Goal: Task Accomplishment & Management: Complete application form

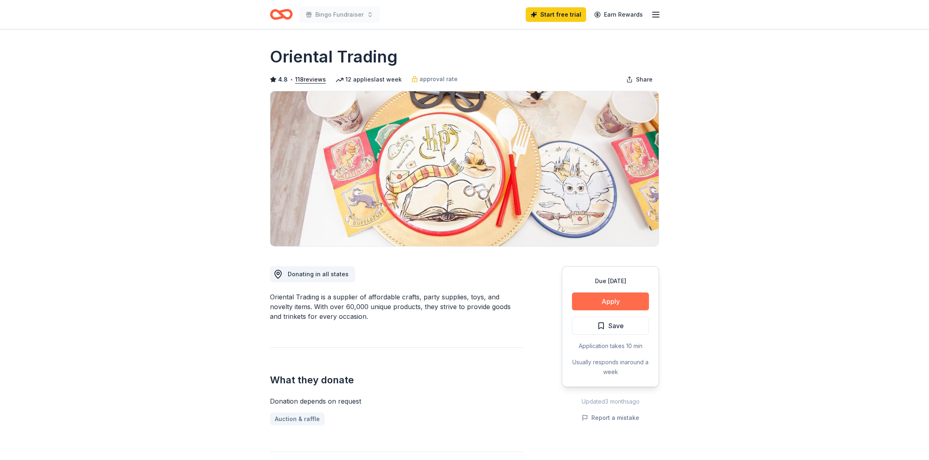
click at [614, 300] on button "Apply" at bounding box center [610, 301] width 77 height 18
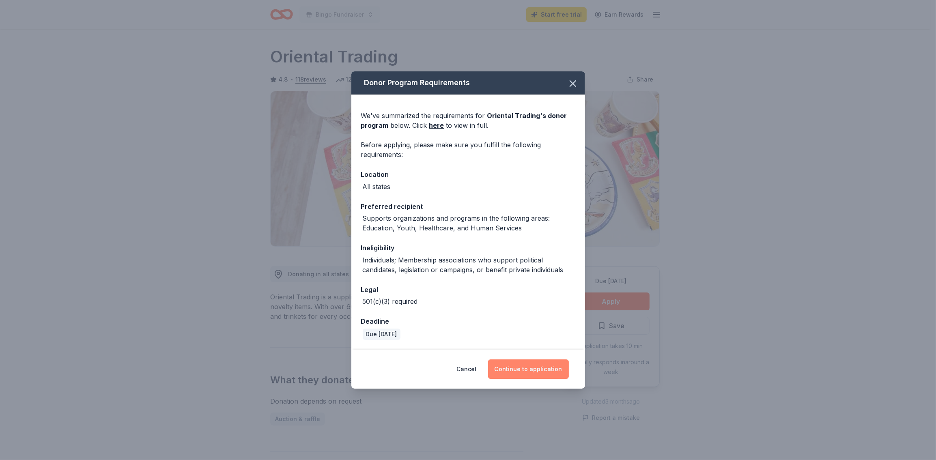
click at [539, 371] on button "Continue to application" at bounding box center [528, 368] width 81 height 19
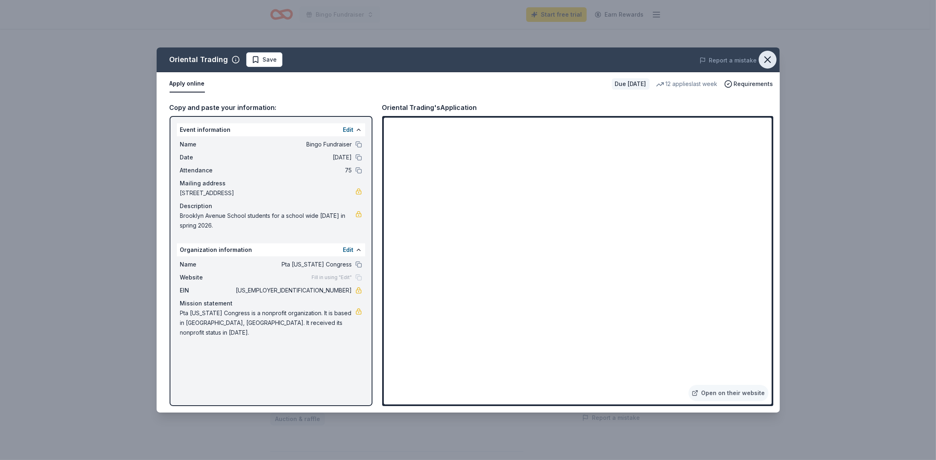
click at [765, 58] on icon "button" at bounding box center [767, 60] width 6 height 6
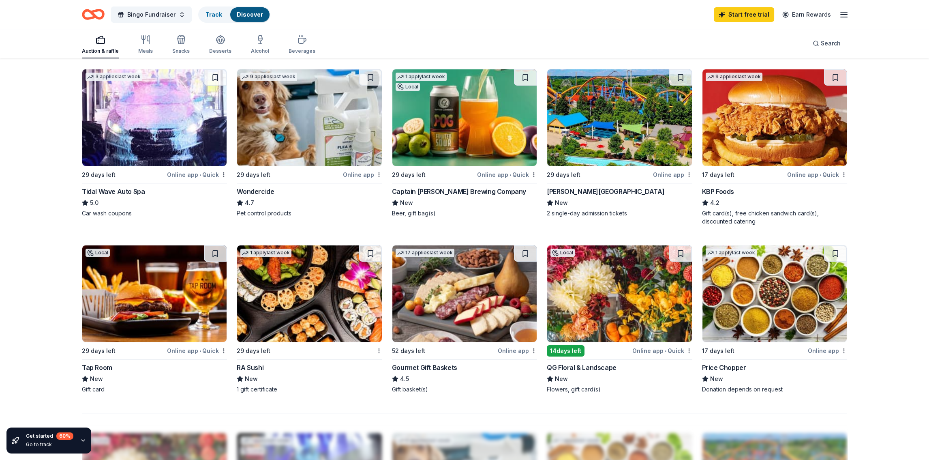
scroll to position [446, 0]
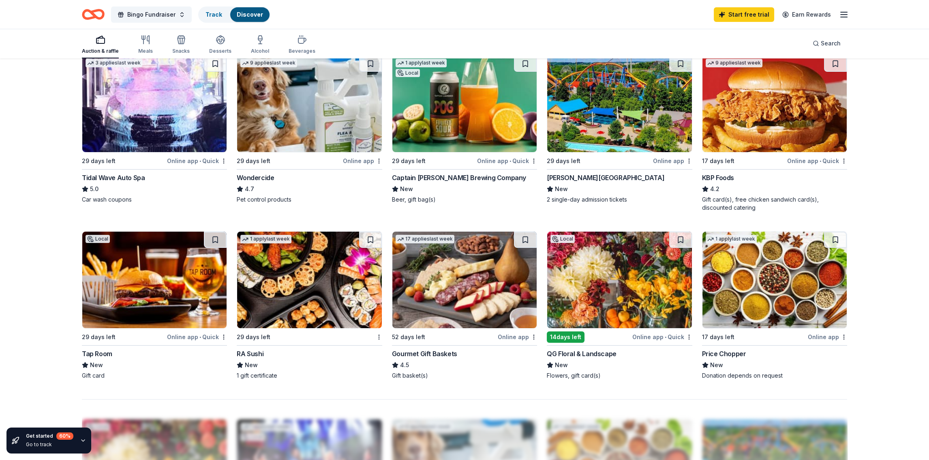
click at [583, 180] on div "Dorney Park & Wildwater Kingdom" at bounding box center [606, 178] width 118 height 10
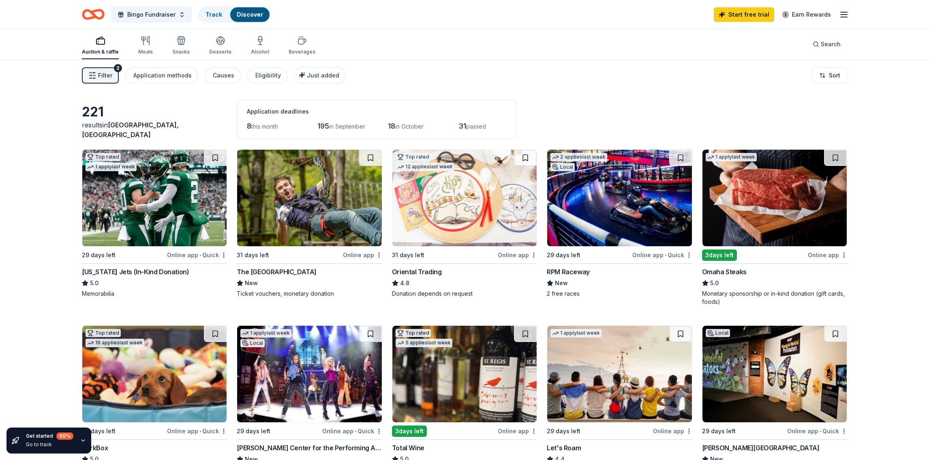
scroll to position [0, 0]
click at [143, 36] on icon "button" at bounding box center [146, 41] width 10 height 10
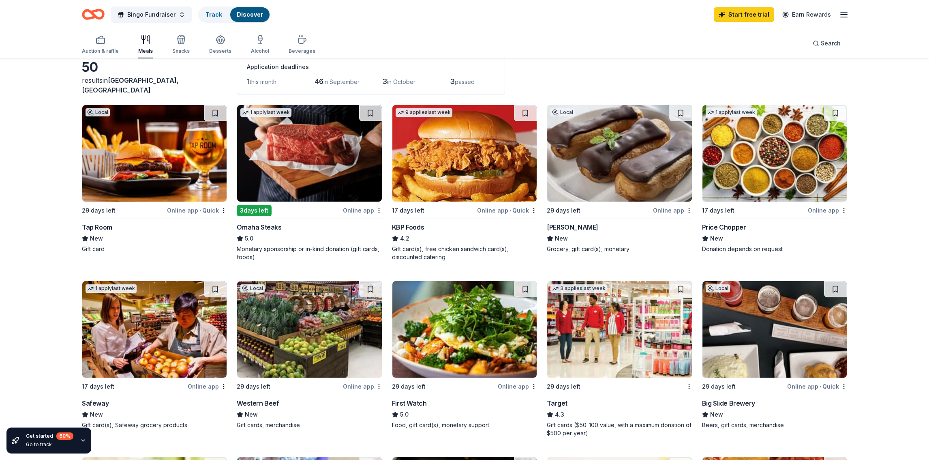
scroll to position [41, 0]
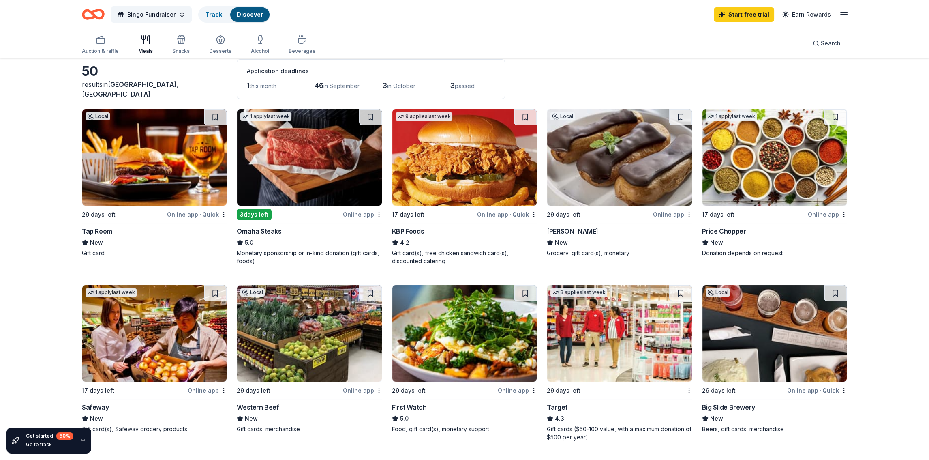
click at [149, 138] on img at bounding box center [154, 157] width 144 height 97
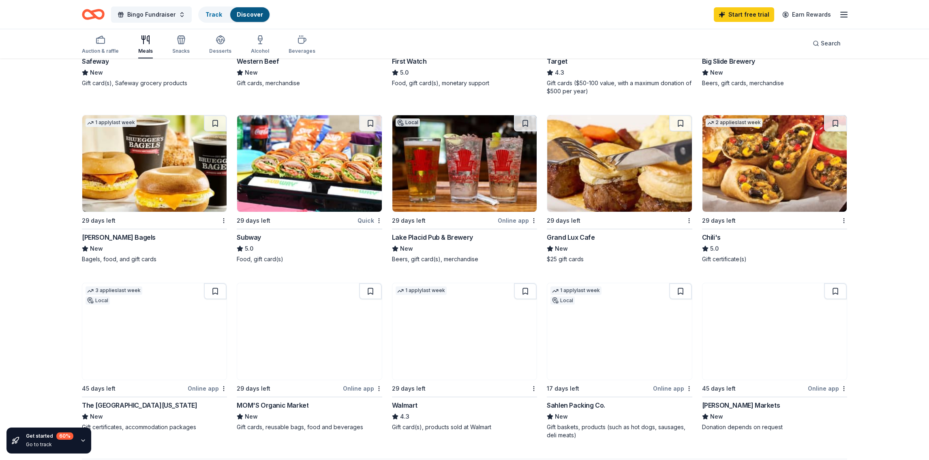
scroll to position [406, 0]
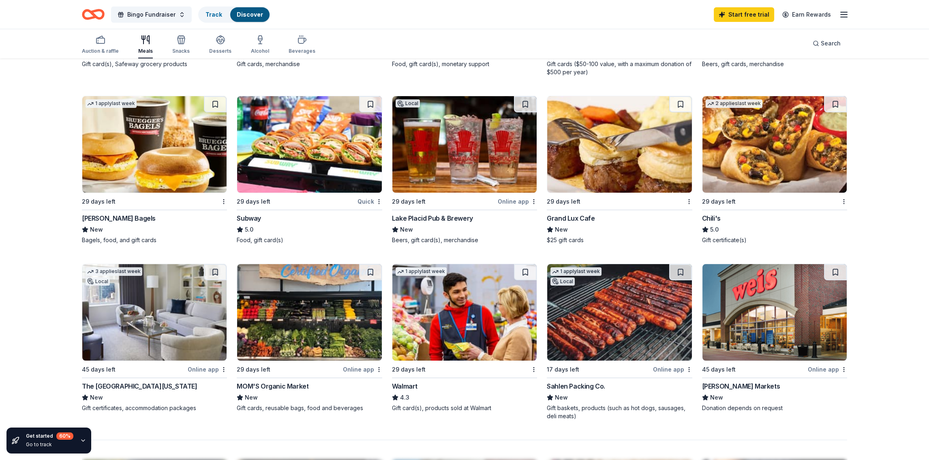
click at [627, 145] on img at bounding box center [619, 144] width 144 height 97
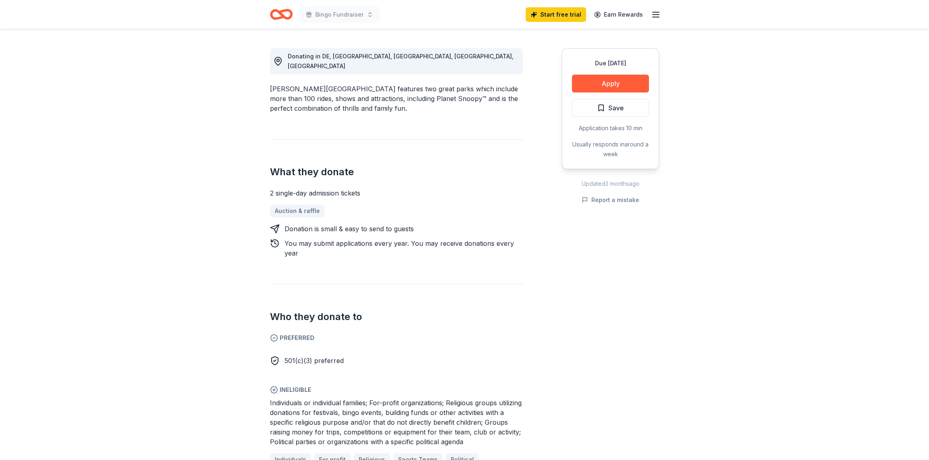
scroll to position [243, 0]
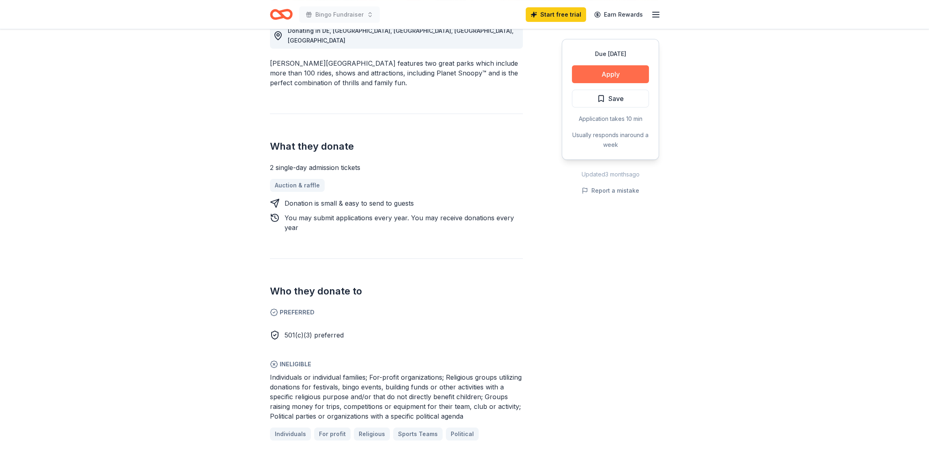
click at [597, 69] on button "Apply" at bounding box center [610, 74] width 77 height 18
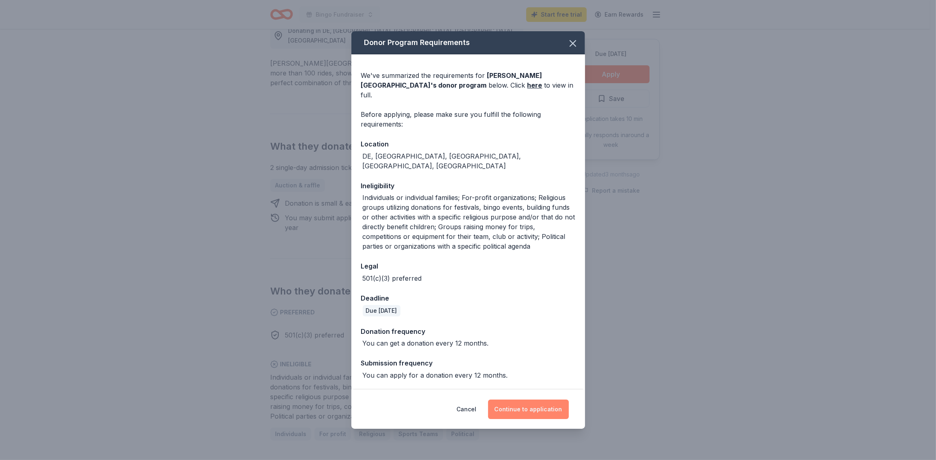
click at [522, 403] on button "Continue to application" at bounding box center [528, 408] width 81 height 19
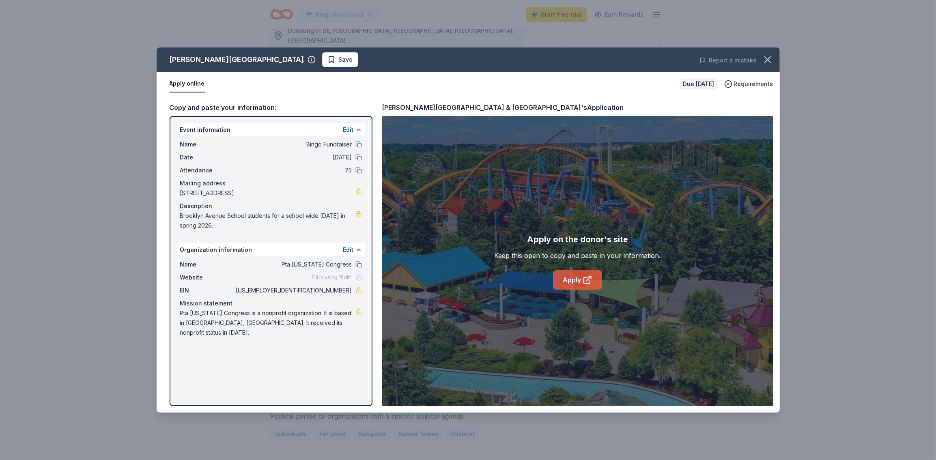
click at [588, 279] on icon at bounding box center [588, 278] width 4 height 4
drag, startPoint x: 327, startPoint y: 289, endPoint x: 343, endPoint y: 292, distance: 16.9
click at [343, 292] on span "11-6042726" at bounding box center [293, 290] width 118 height 10
click at [767, 61] on icon "button" at bounding box center [767, 59] width 11 height 11
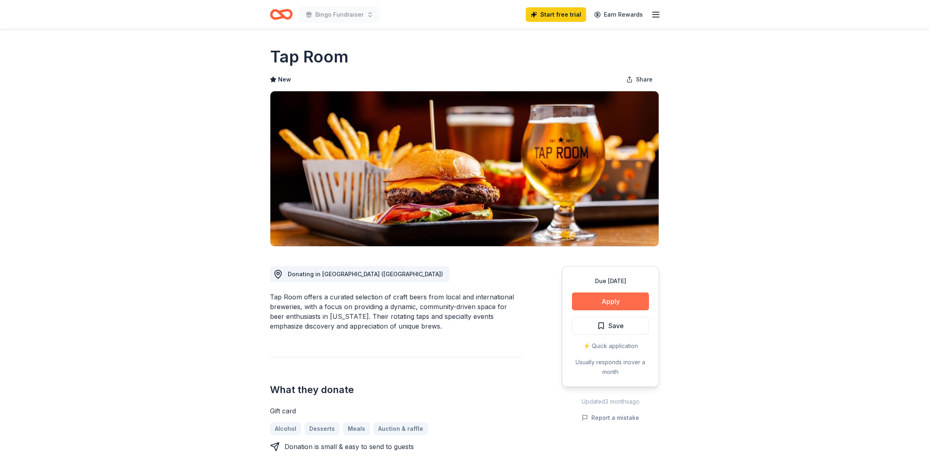
click at [610, 301] on button "Apply" at bounding box center [610, 301] width 77 height 18
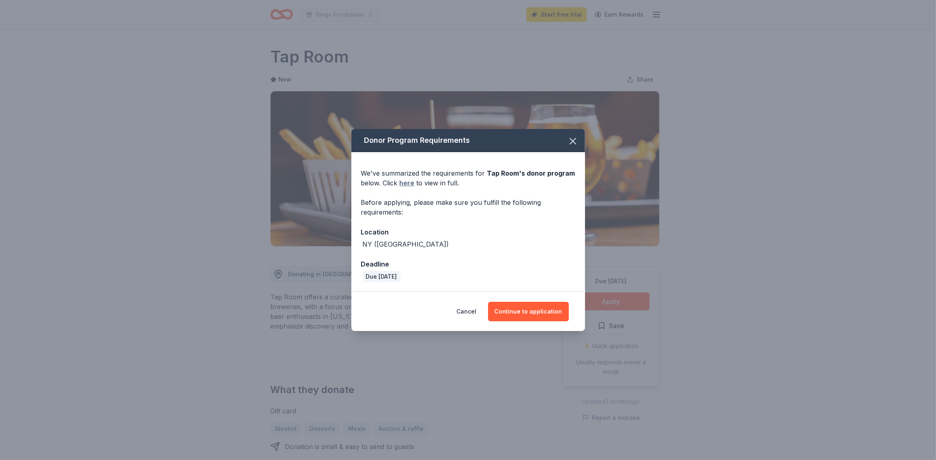
click at [408, 181] on link "here" at bounding box center [406, 183] width 15 height 10
click at [570, 137] on icon "button" at bounding box center [572, 140] width 11 height 11
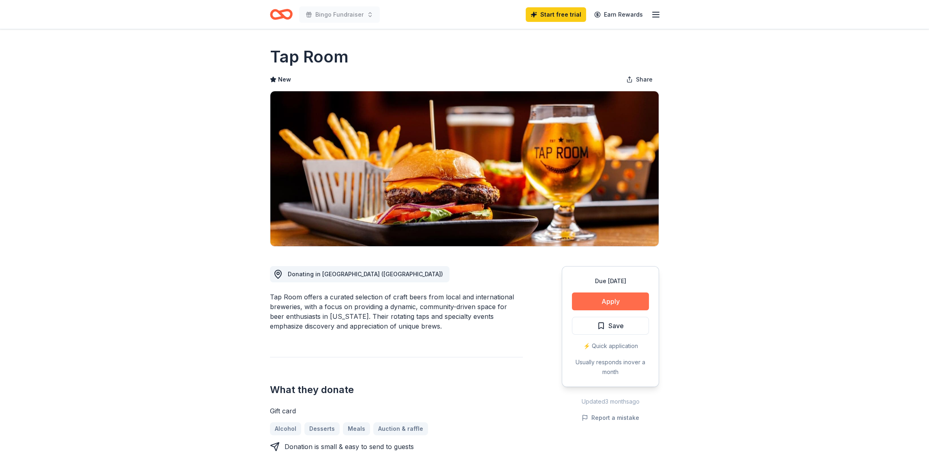
click at [609, 306] on button "Apply" at bounding box center [610, 301] width 77 height 18
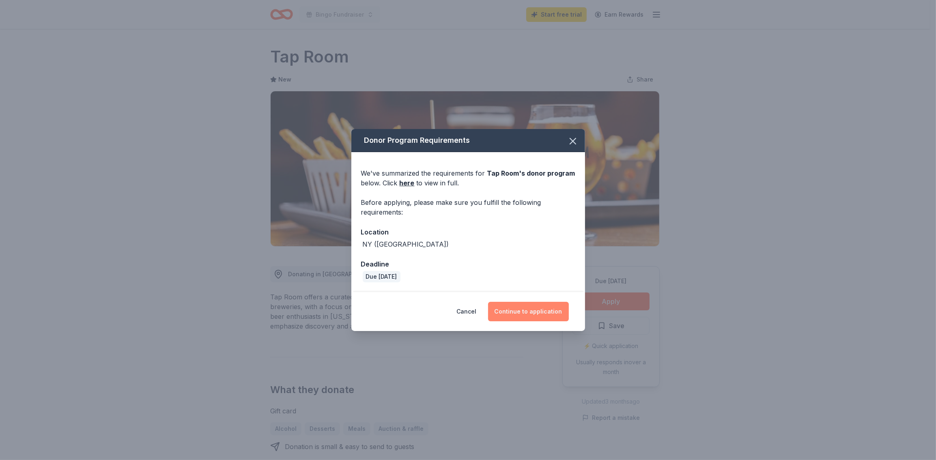
click at [534, 309] on button "Continue to application" at bounding box center [528, 311] width 81 height 19
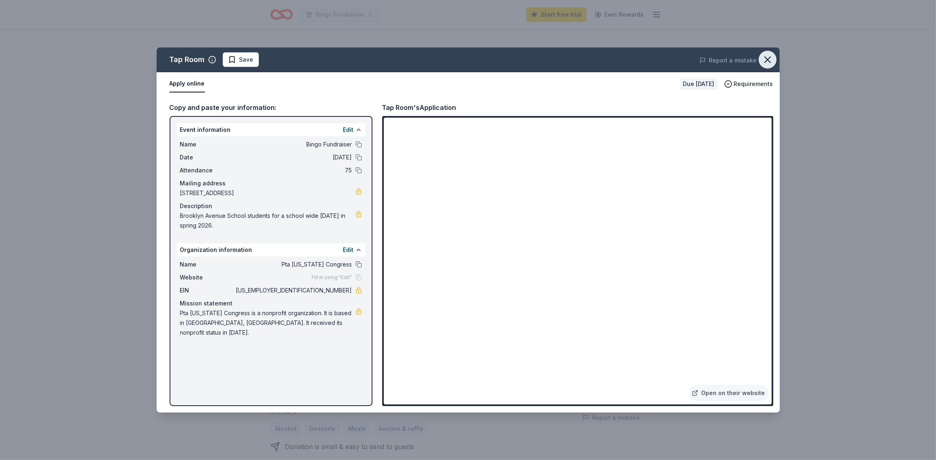
click at [764, 58] on icon "button" at bounding box center [767, 59] width 11 height 11
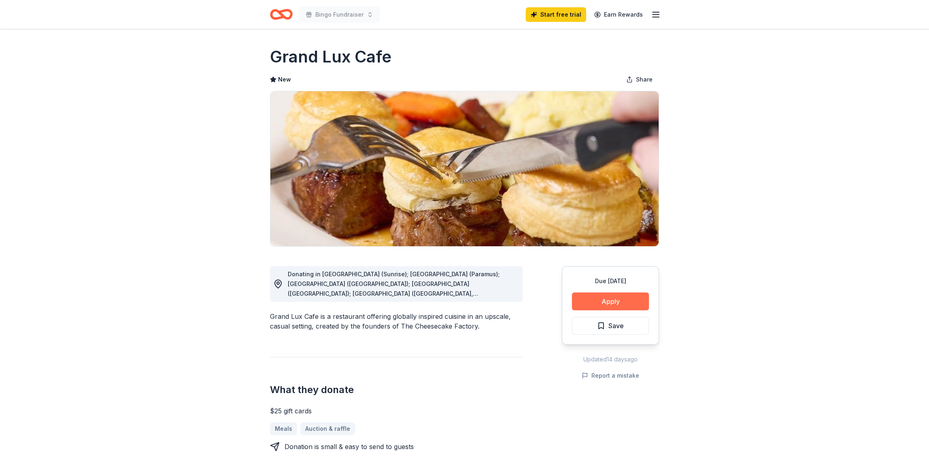
click at [616, 302] on button "Apply" at bounding box center [610, 301] width 77 height 18
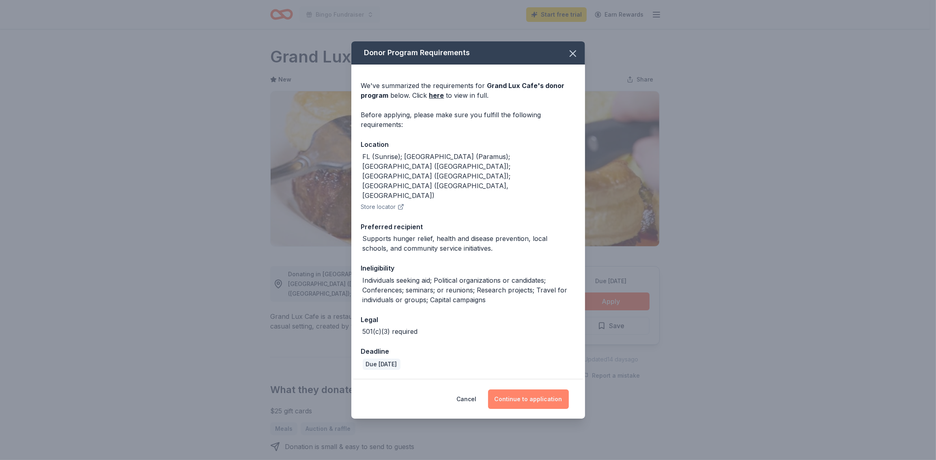
click at [518, 389] on button "Continue to application" at bounding box center [528, 398] width 81 height 19
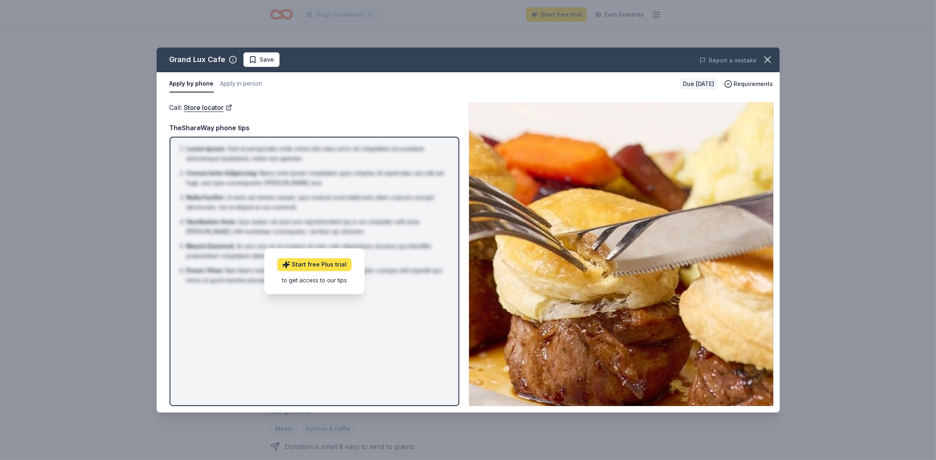
click at [300, 262] on link "Start free Plus trial" at bounding box center [314, 264] width 74 height 13
click at [767, 61] on icon "button" at bounding box center [767, 59] width 11 height 11
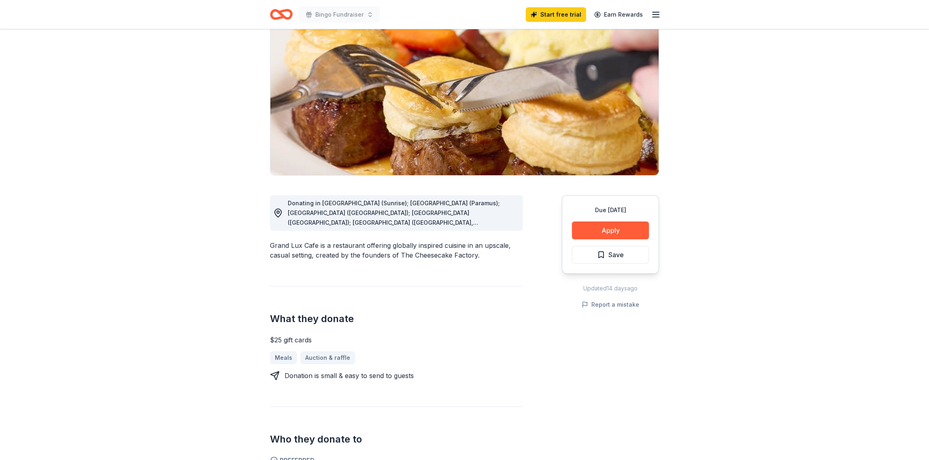
scroll to position [81, 0]
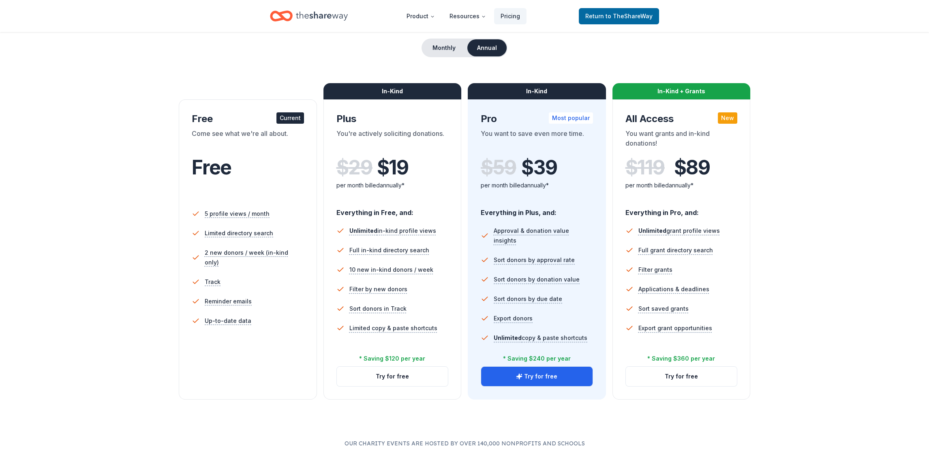
scroll to position [81, 0]
